Goal: Obtain resource: Download file/media

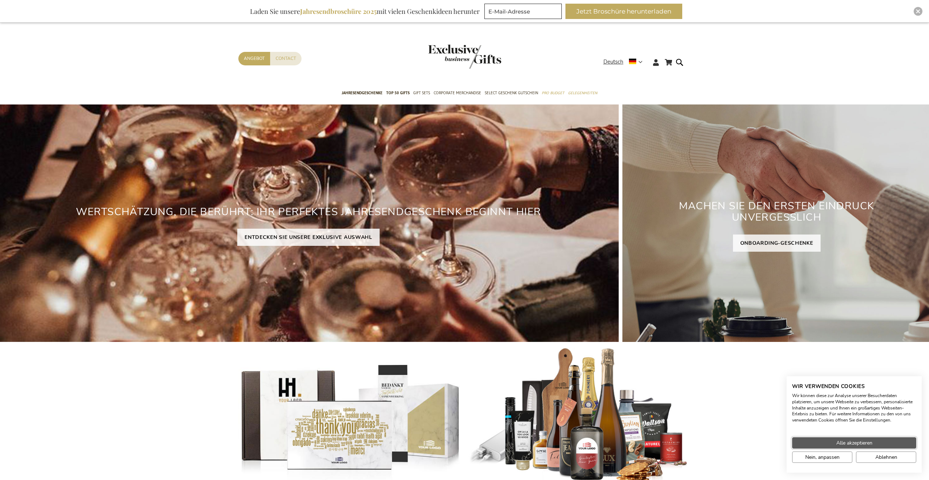
click at [852, 444] on span "Alle akzeptieren" at bounding box center [854, 443] width 36 height 8
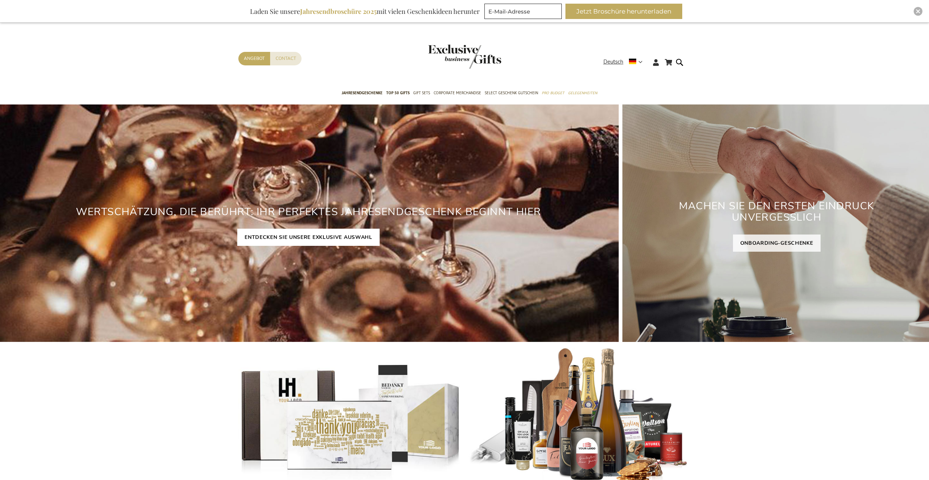
click at [264, 237] on link "ENTDECKEN SIE UNSERE EXKLUSIVE AUSWAHL" at bounding box center [308, 237] width 142 height 17
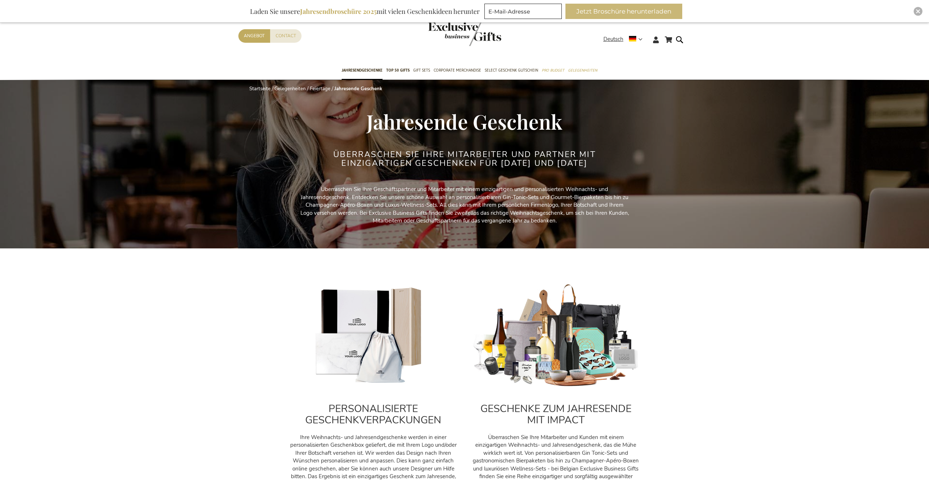
click at [682, 13] on button "Jetzt Broschüre herunterladen" at bounding box center [623, 11] width 117 height 15
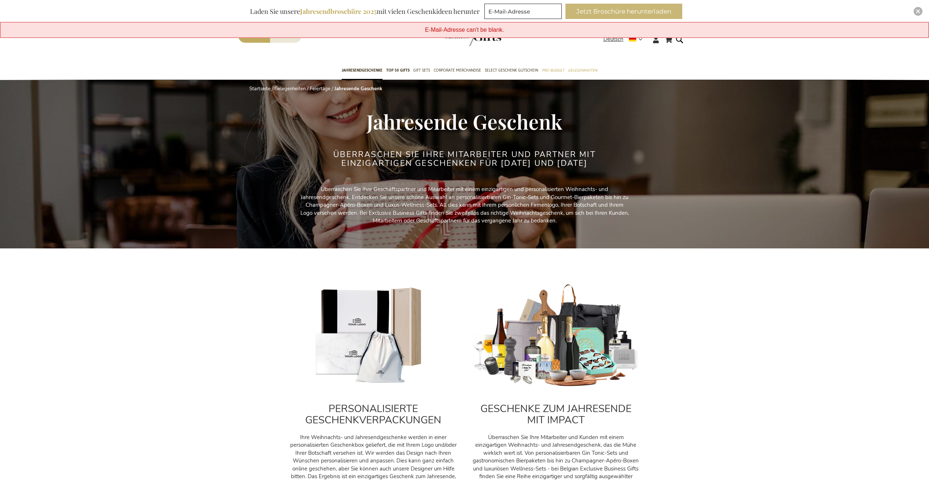
click at [581, 12] on button "Jetzt Broschüre herunterladen" at bounding box center [623, 11] width 117 height 15
click at [680, 8] on button "Jetzt Broschüre herunterladen" at bounding box center [623, 11] width 117 height 15
